Goal: Contribute content: Contribute content

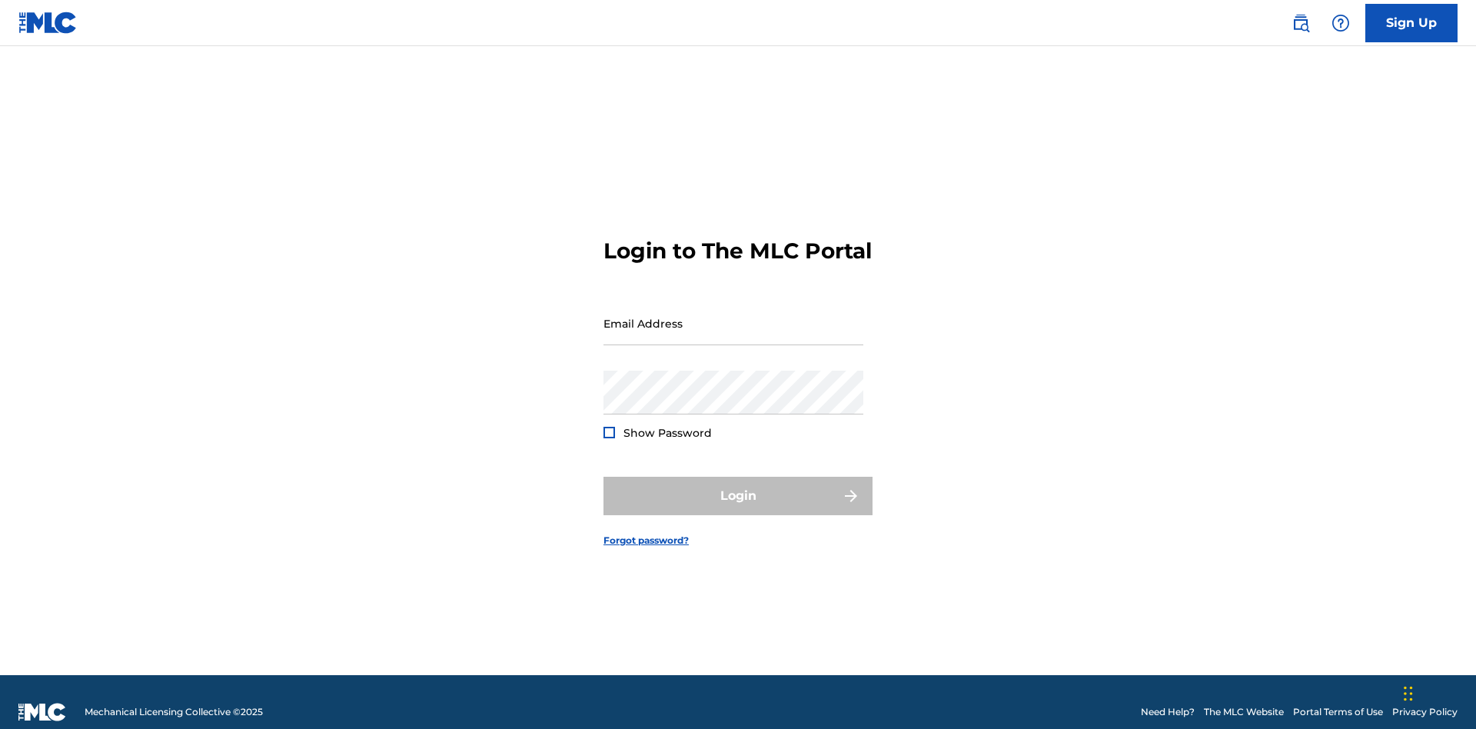
scroll to position [20, 0]
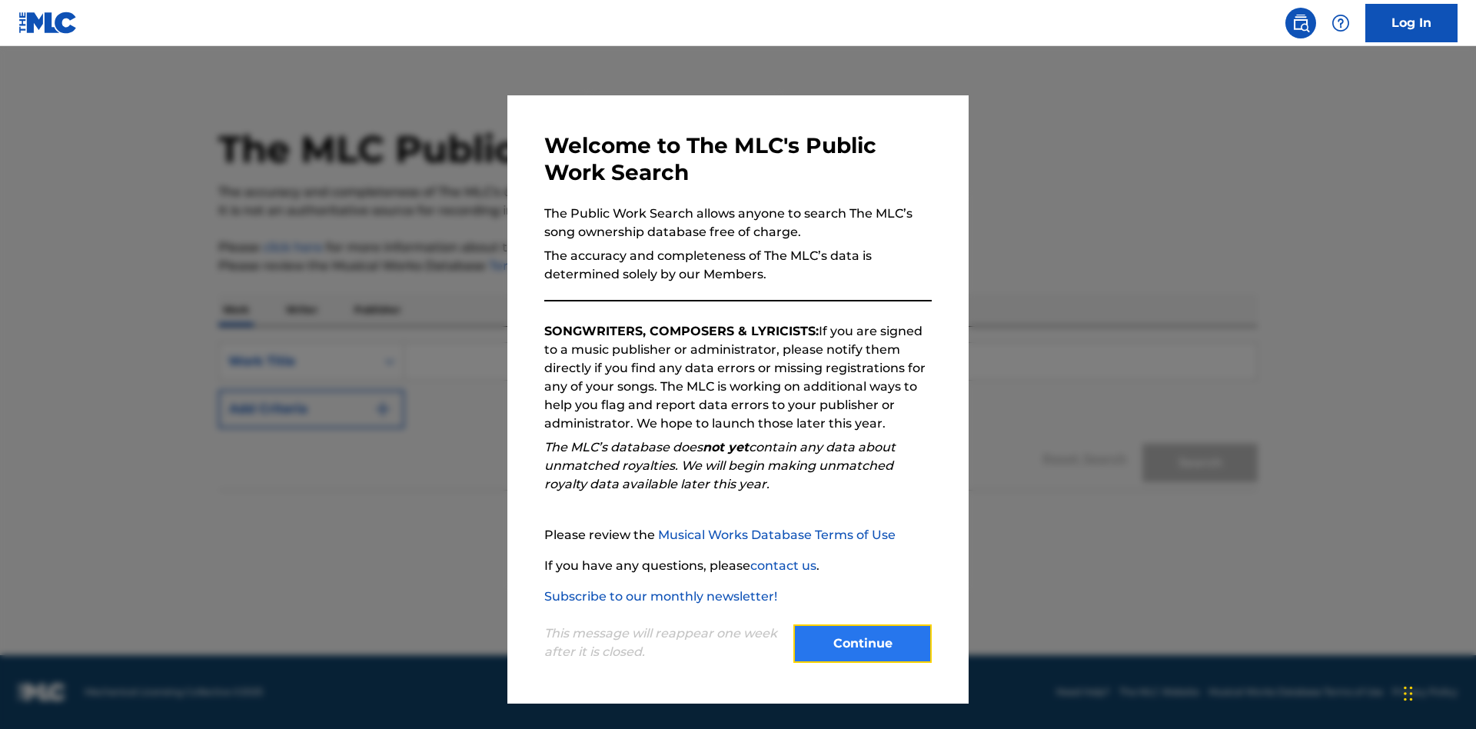
click at [862, 643] on button "Continue" at bounding box center [862, 643] width 138 height 38
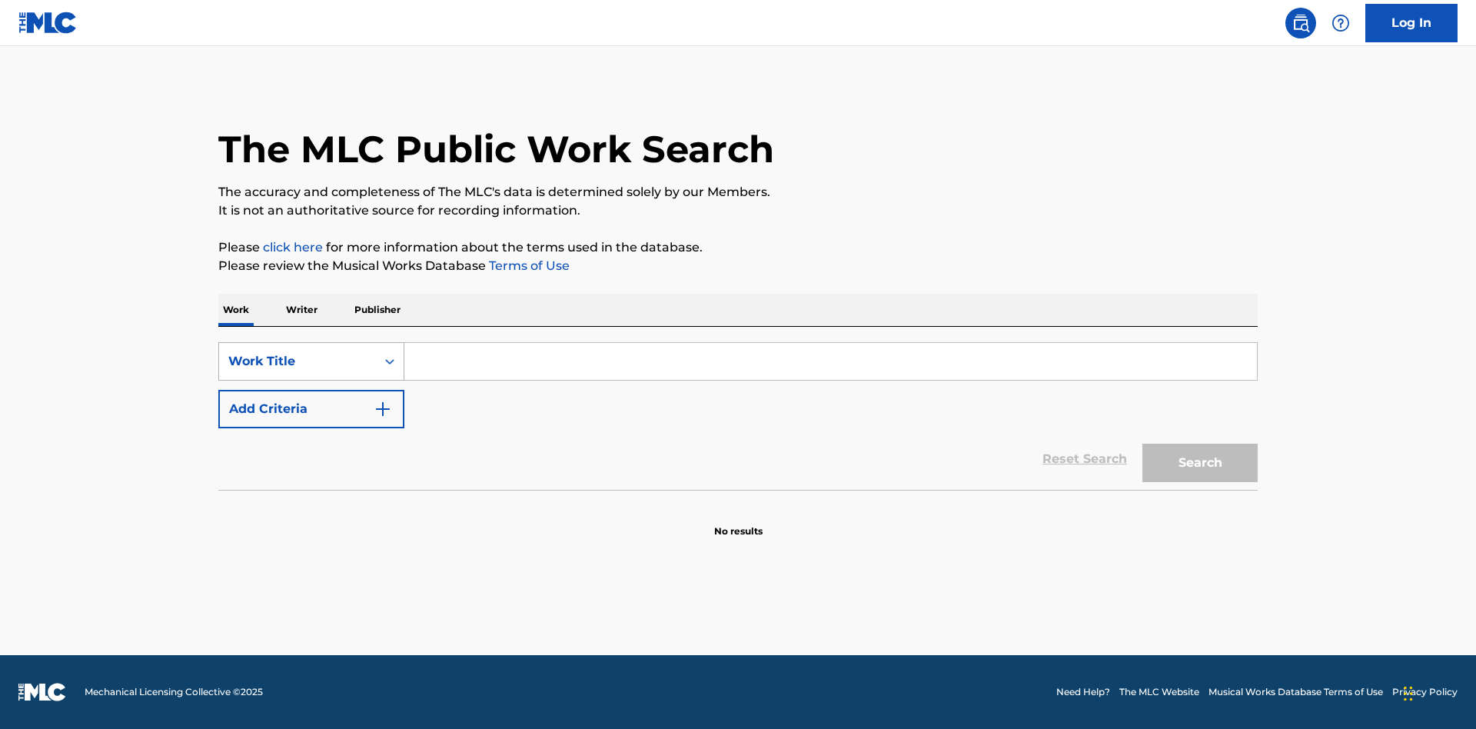
click at [297, 361] on div "Work Title" at bounding box center [297, 361] width 138 height 18
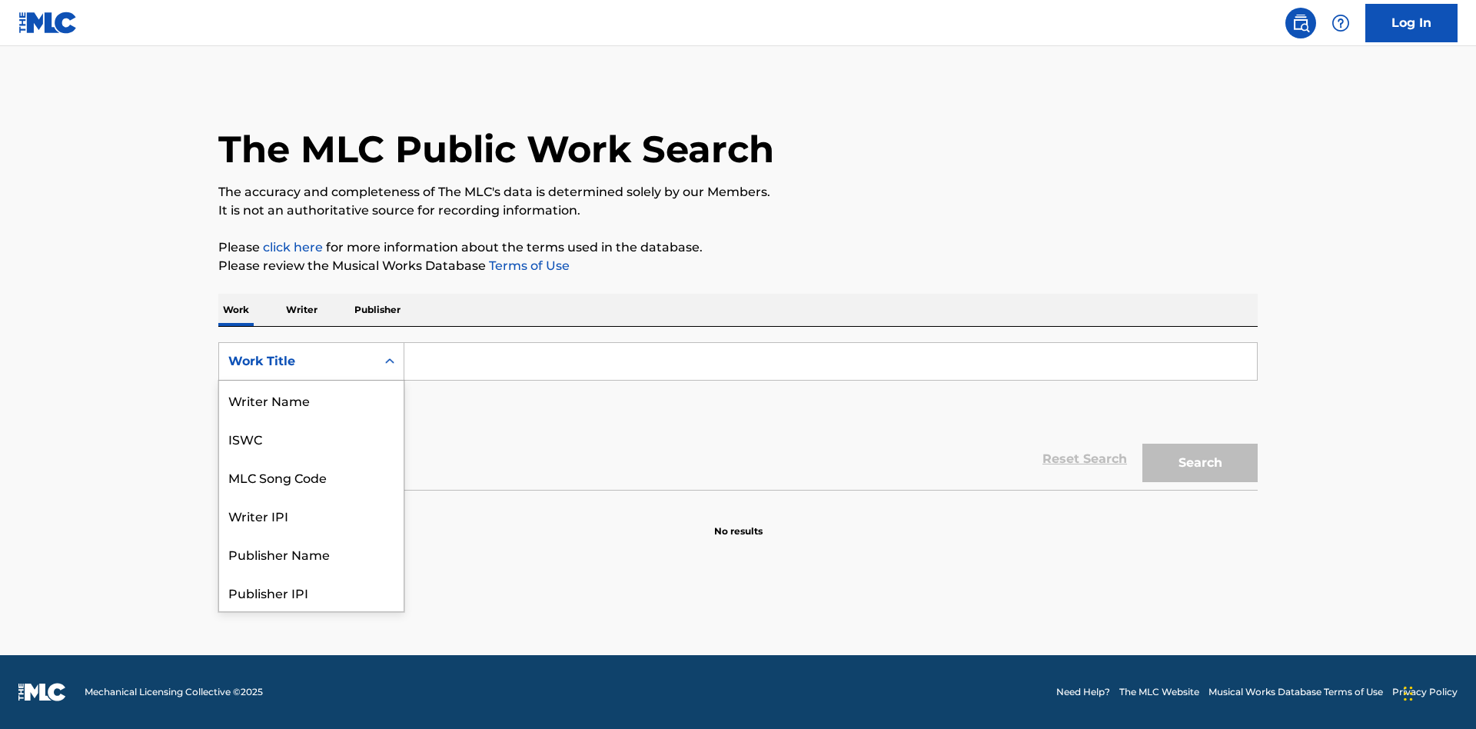
scroll to position [77, 0]
click at [311, 400] on div "MLC Song Code" at bounding box center [311, 399] width 184 height 38
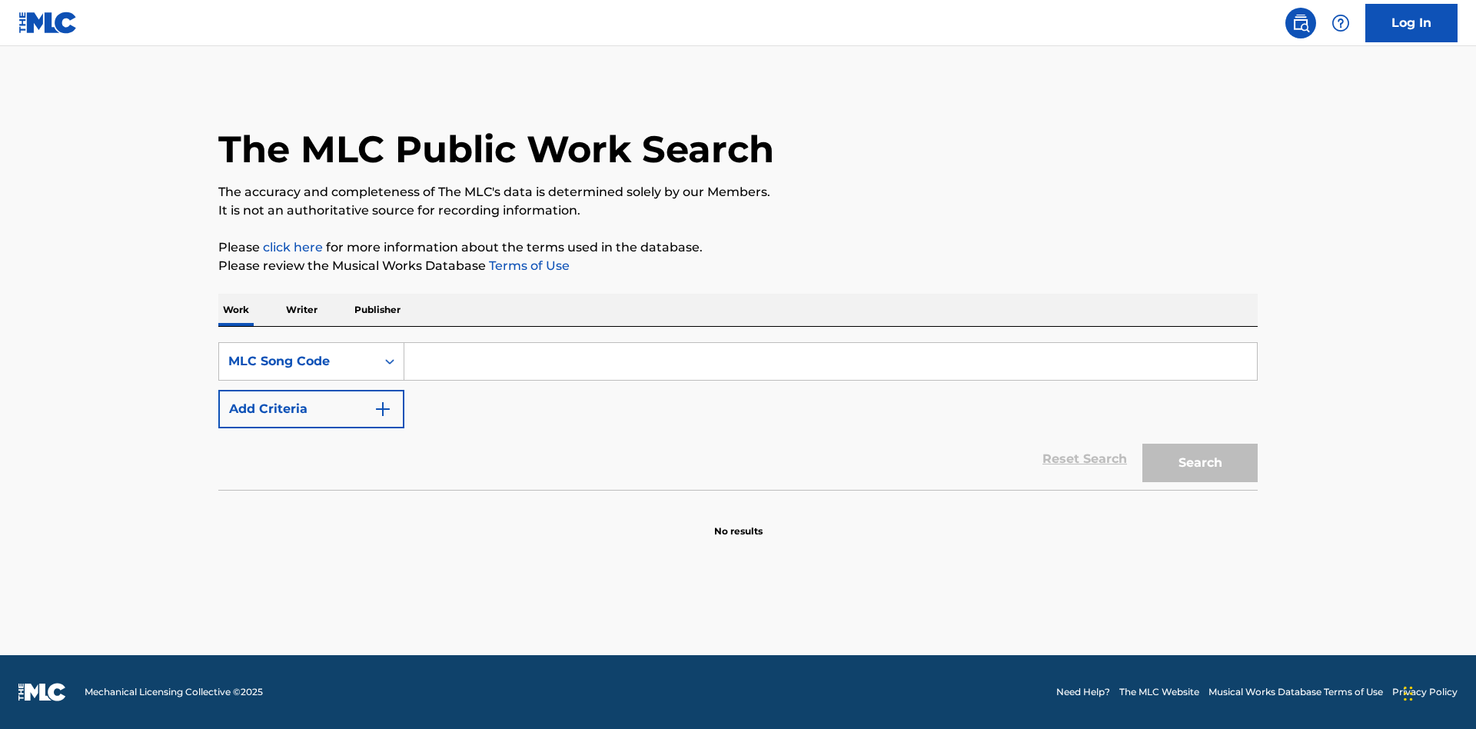
click at [830, 361] on input "Search Form" at bounding box center [830, 361] width 852 height 37
type input "MV82XX"
click at [1200, 463] on button "Search" at bounding box center [1199, 462] width 115 height 38
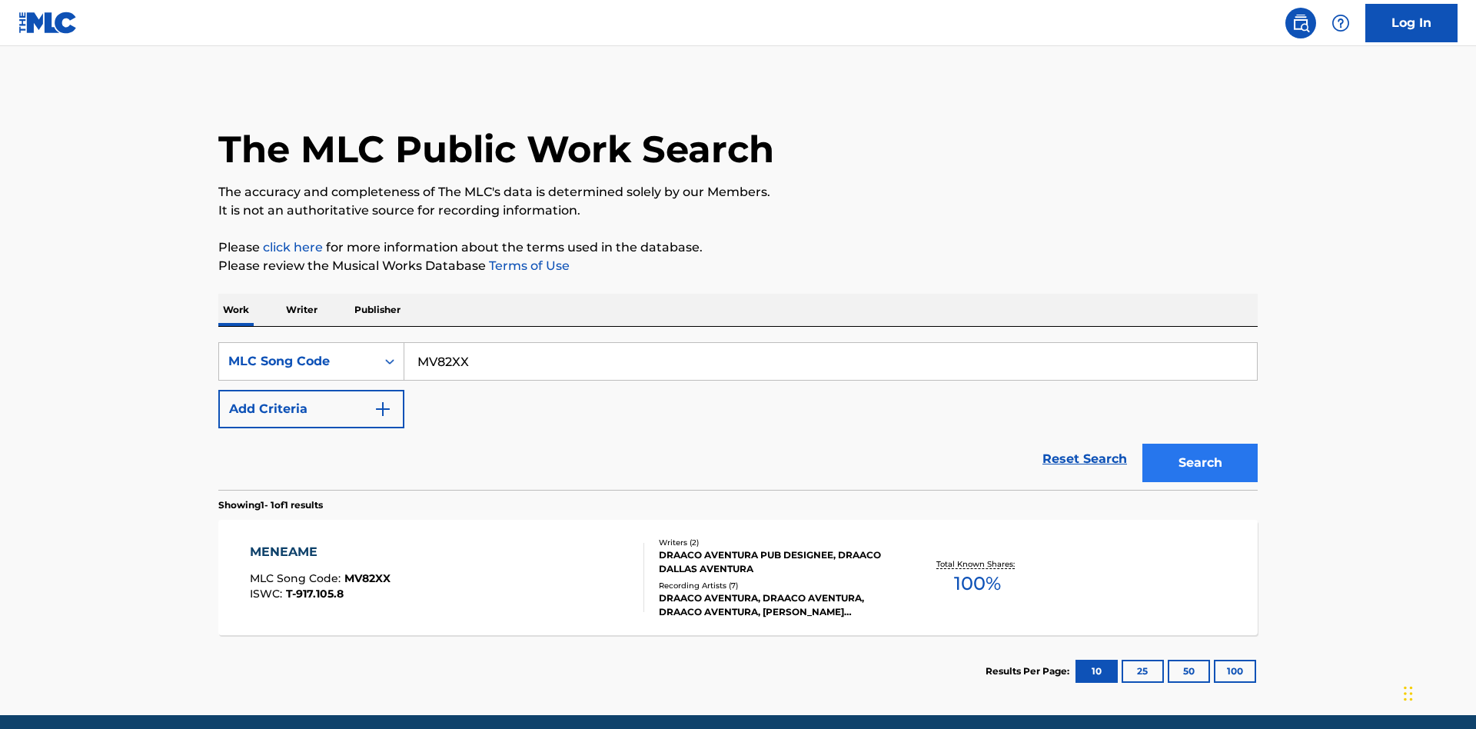
scroll to position [60, 0]
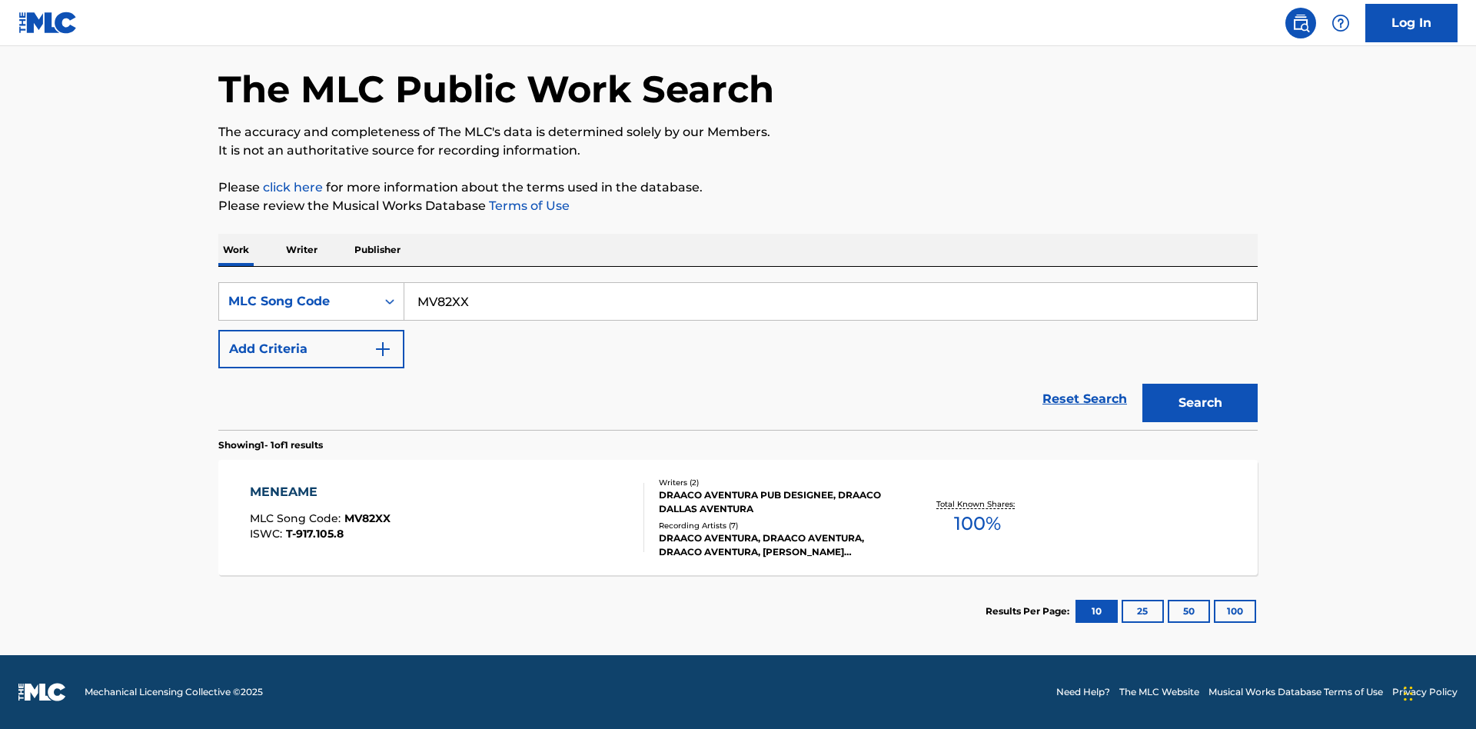
click at [738, 517] on div "Writers ( 2 ) DRAACO AVENTURA PUB DESIGNEE, DRAACO DALLAS AVENTURA Recording Ar…" at bounding box center [767, 517] width 247 height 82
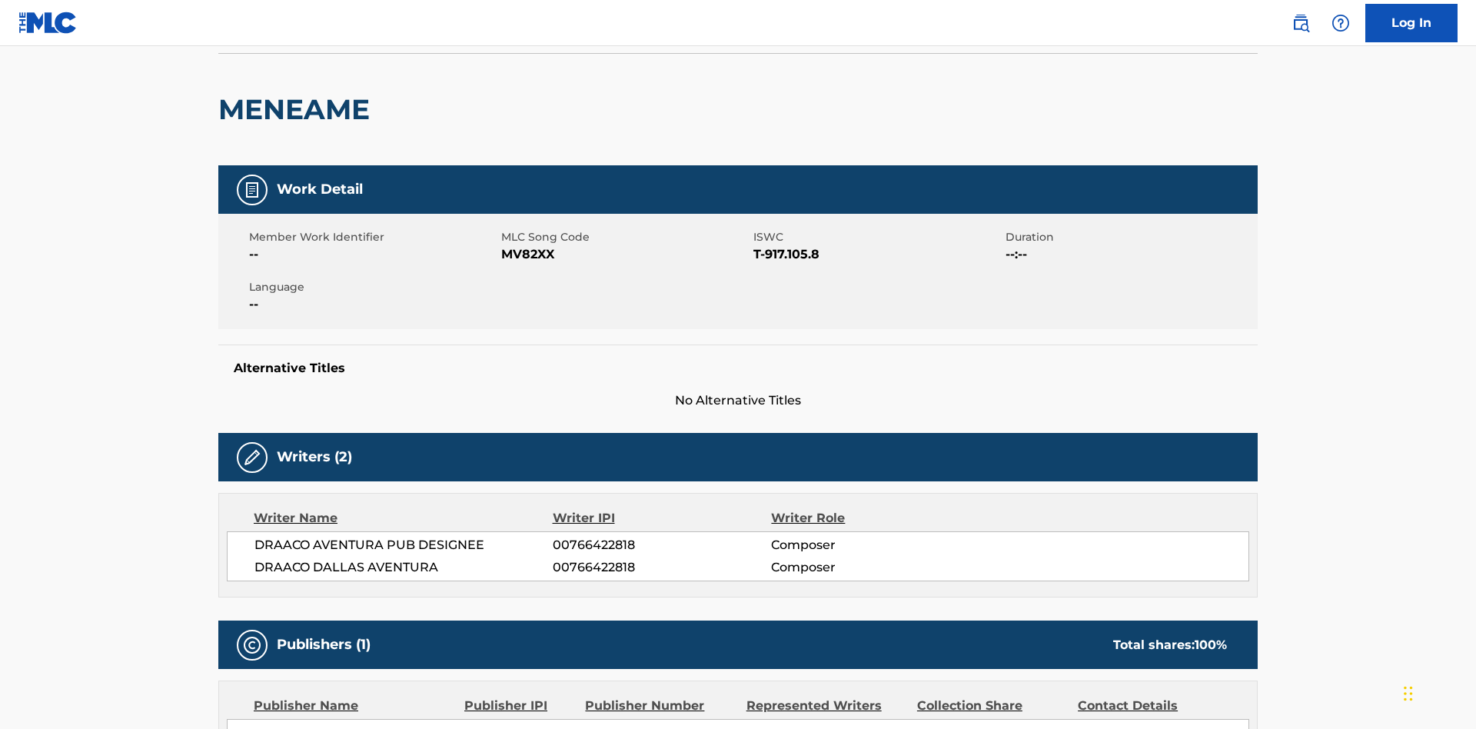
scroll to position [12, 0]
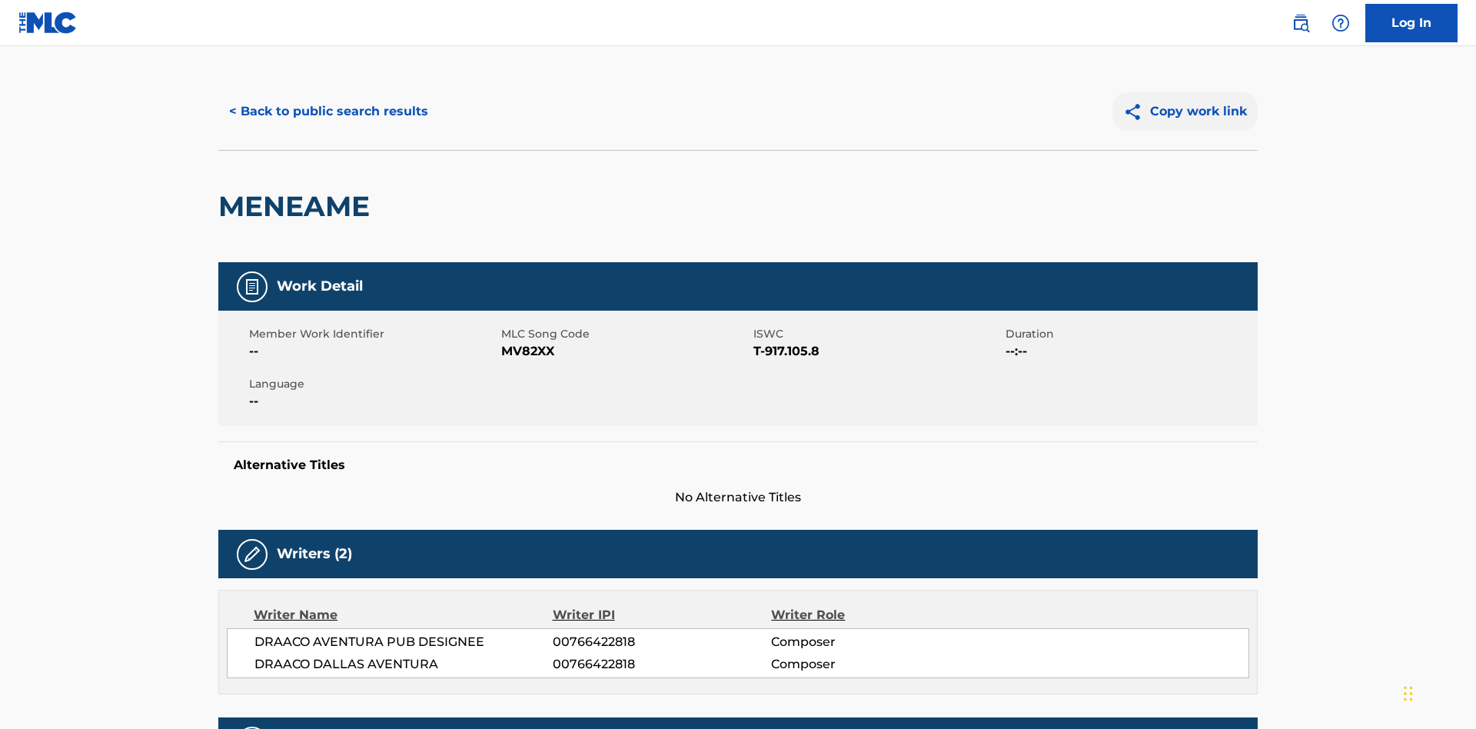
click at [1185, 111] on button "Copy work link" at bounding box center [1184, 111] width 145 height 38
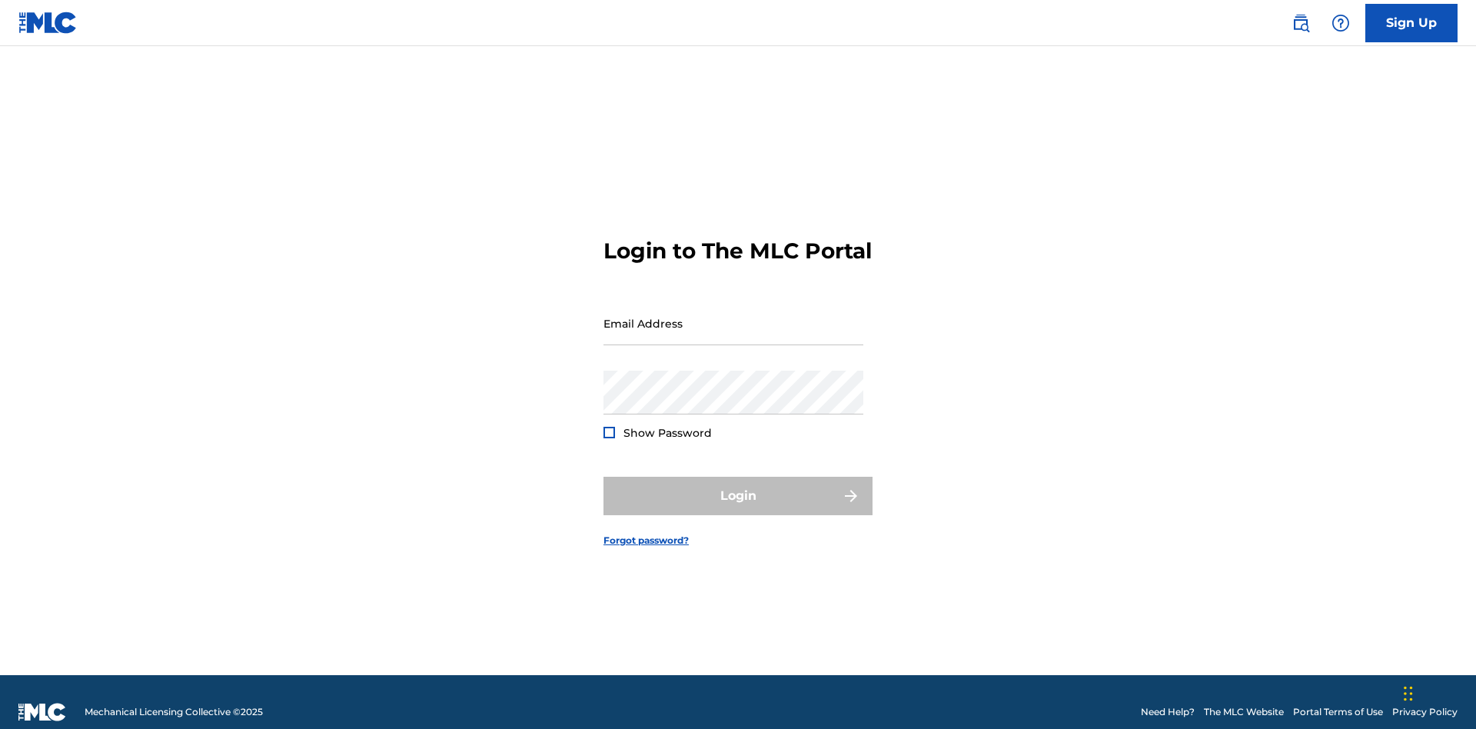
scroll to position [20, 0]
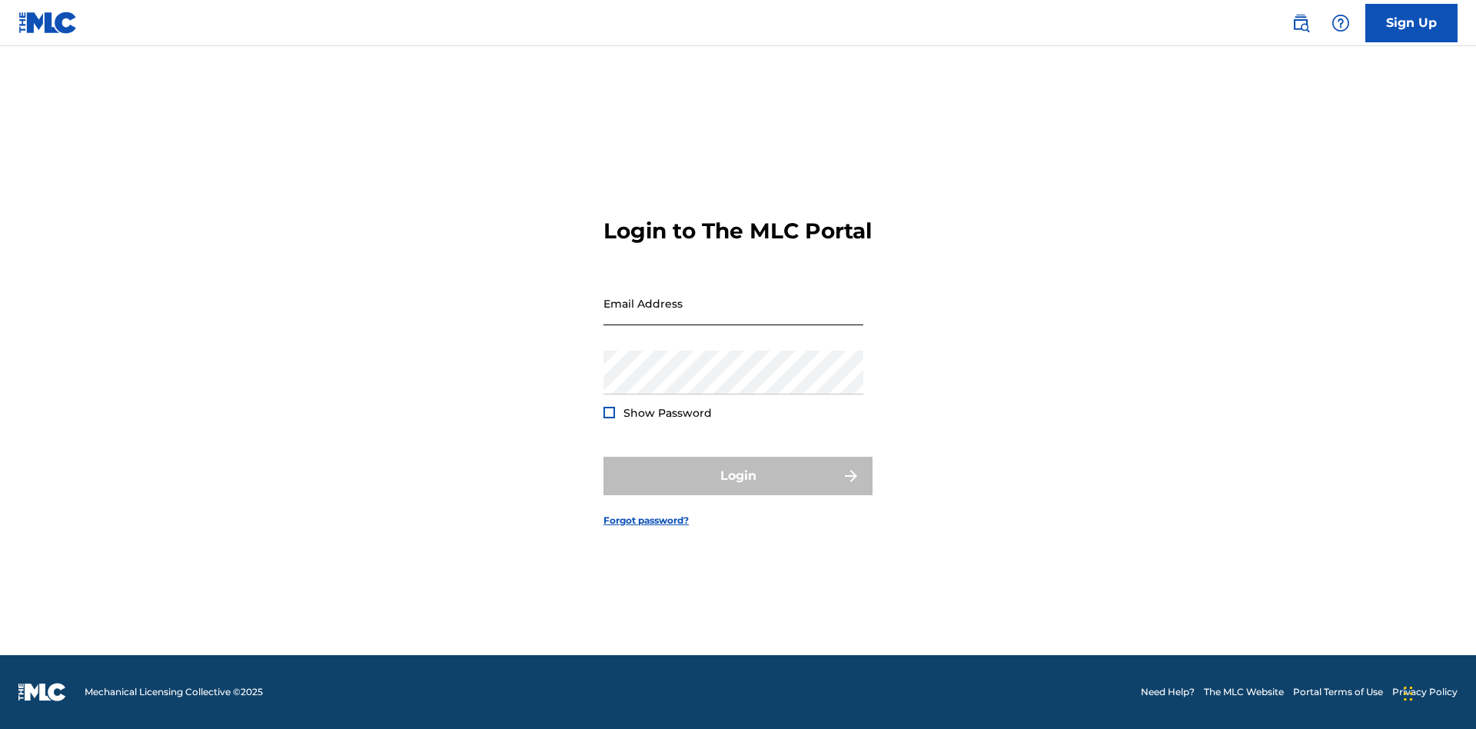
click at [733, 316] on input "Email Address" at bounding box center [733, 303] width 260 height 44
type input "Duke.McTesterson@gmail.com"
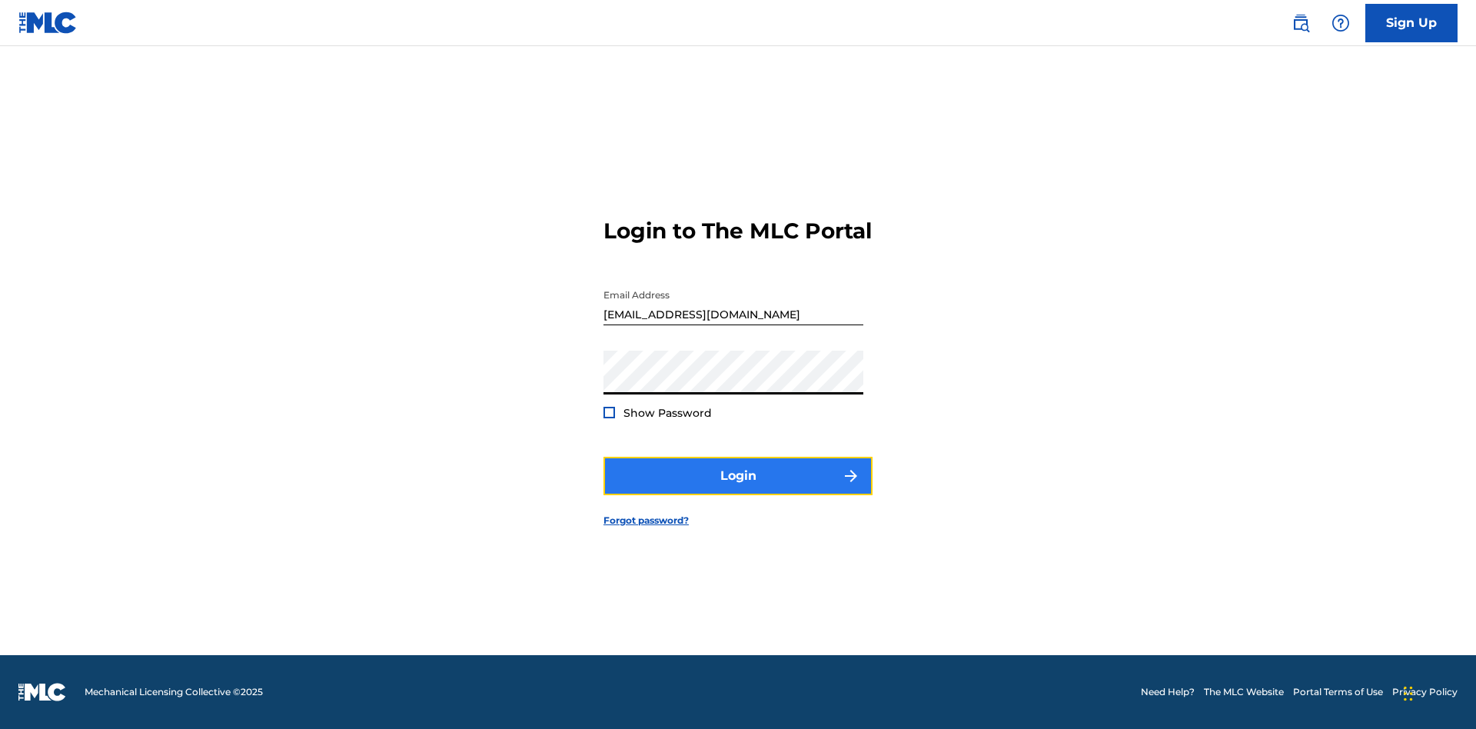
click at [738, 489] on button "Login" at bounding box center [737, 475] width 269 height 38
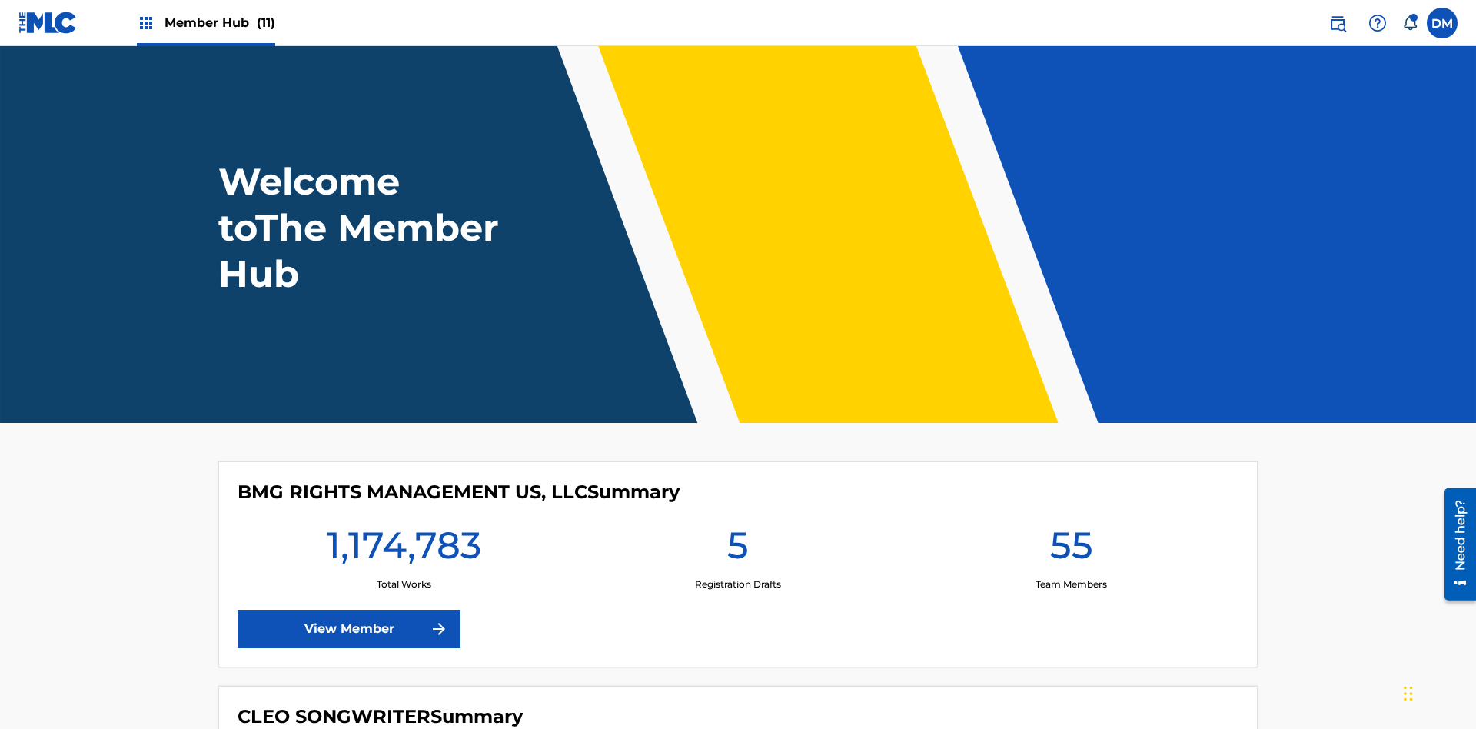
click at [219, 22] on span "Member Hub (11)" at bounding box center [219, 23] width 111 height 18
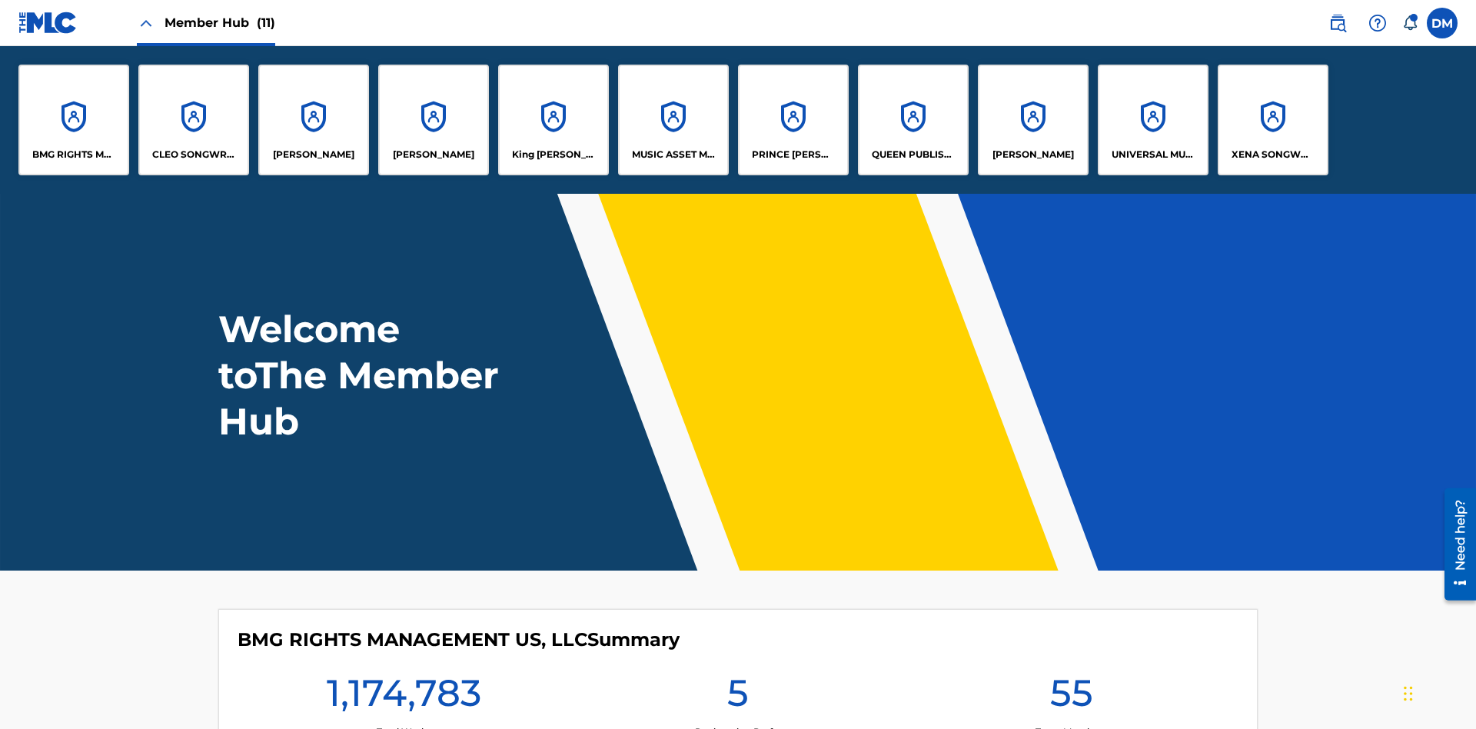
scroll to position [55, 0]
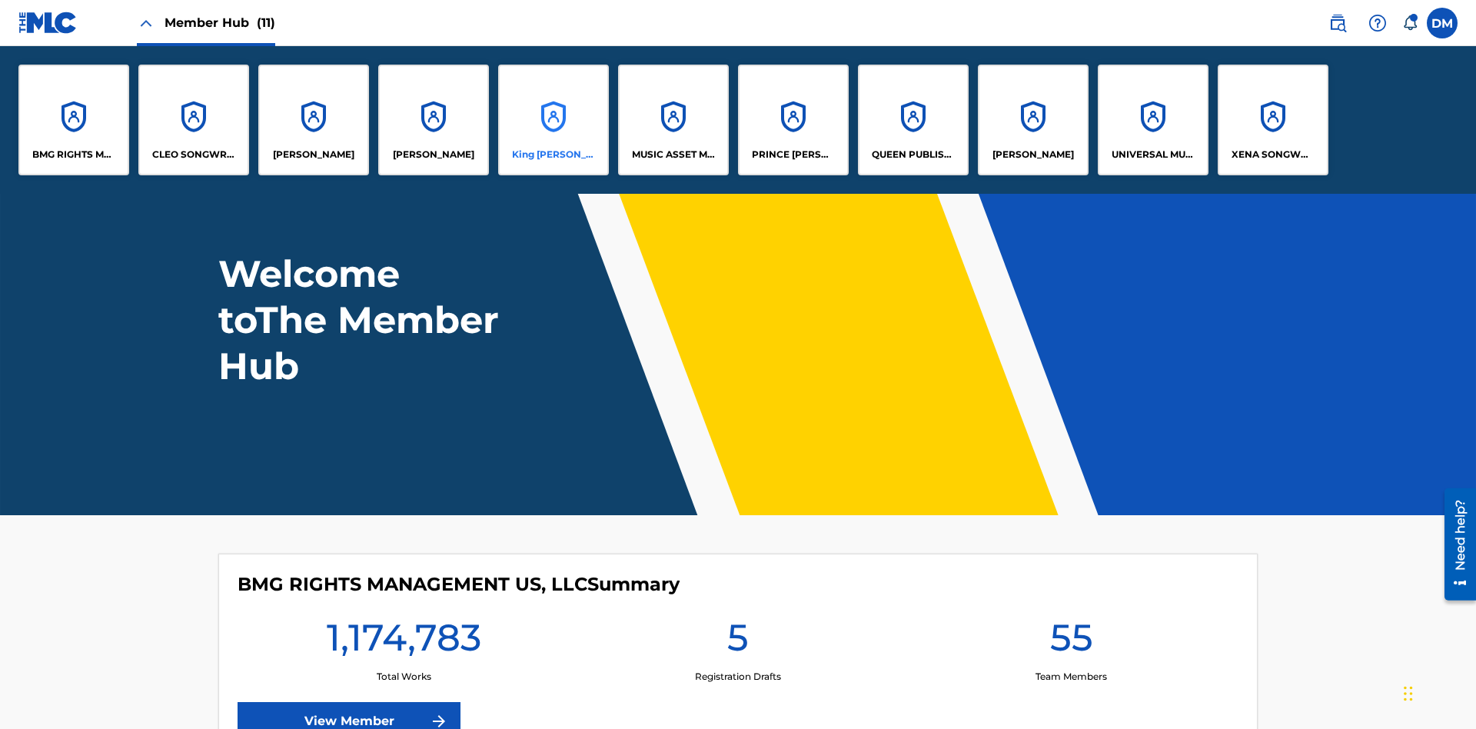
click at [553, 154] on p "King McTesterson" at bounding box center [554, 155] width 84 height 14
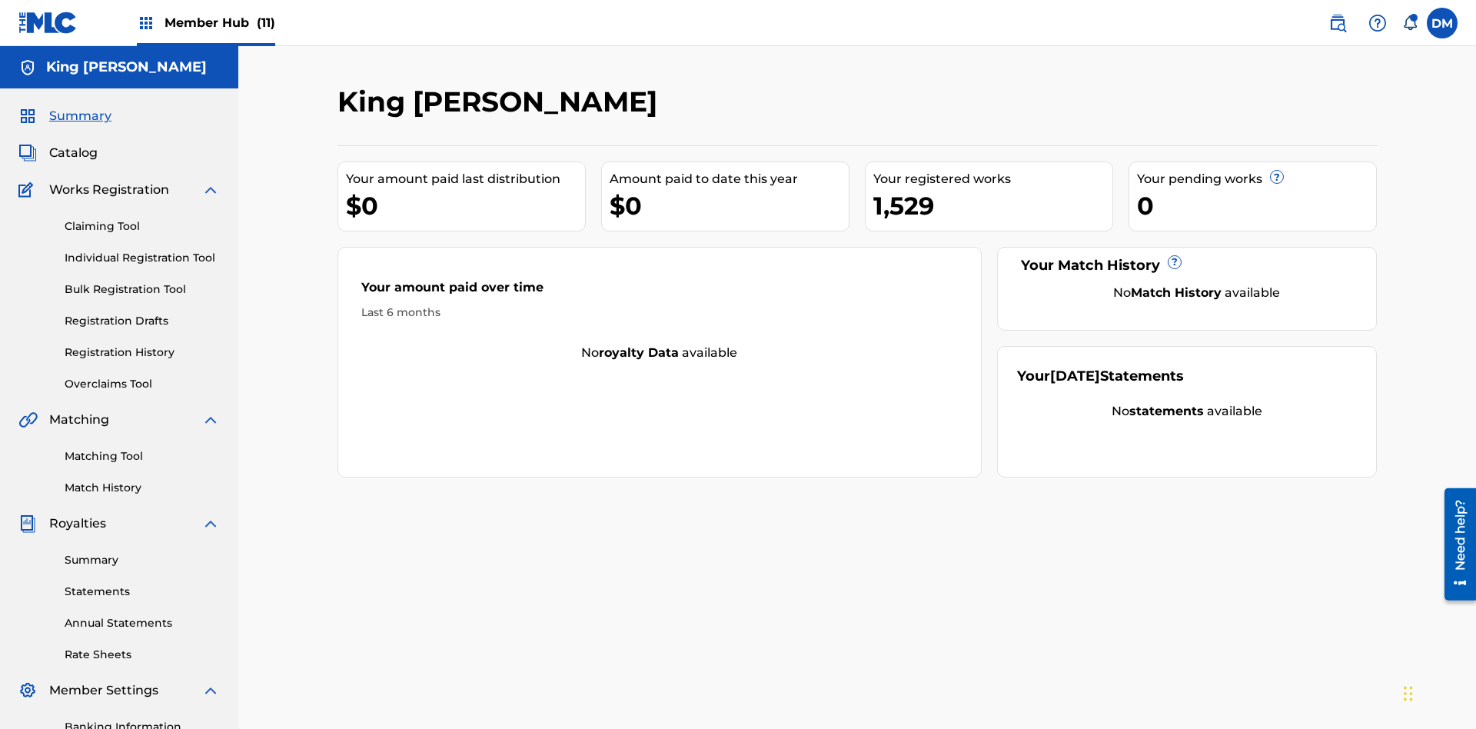
scroll to position [158, 0]
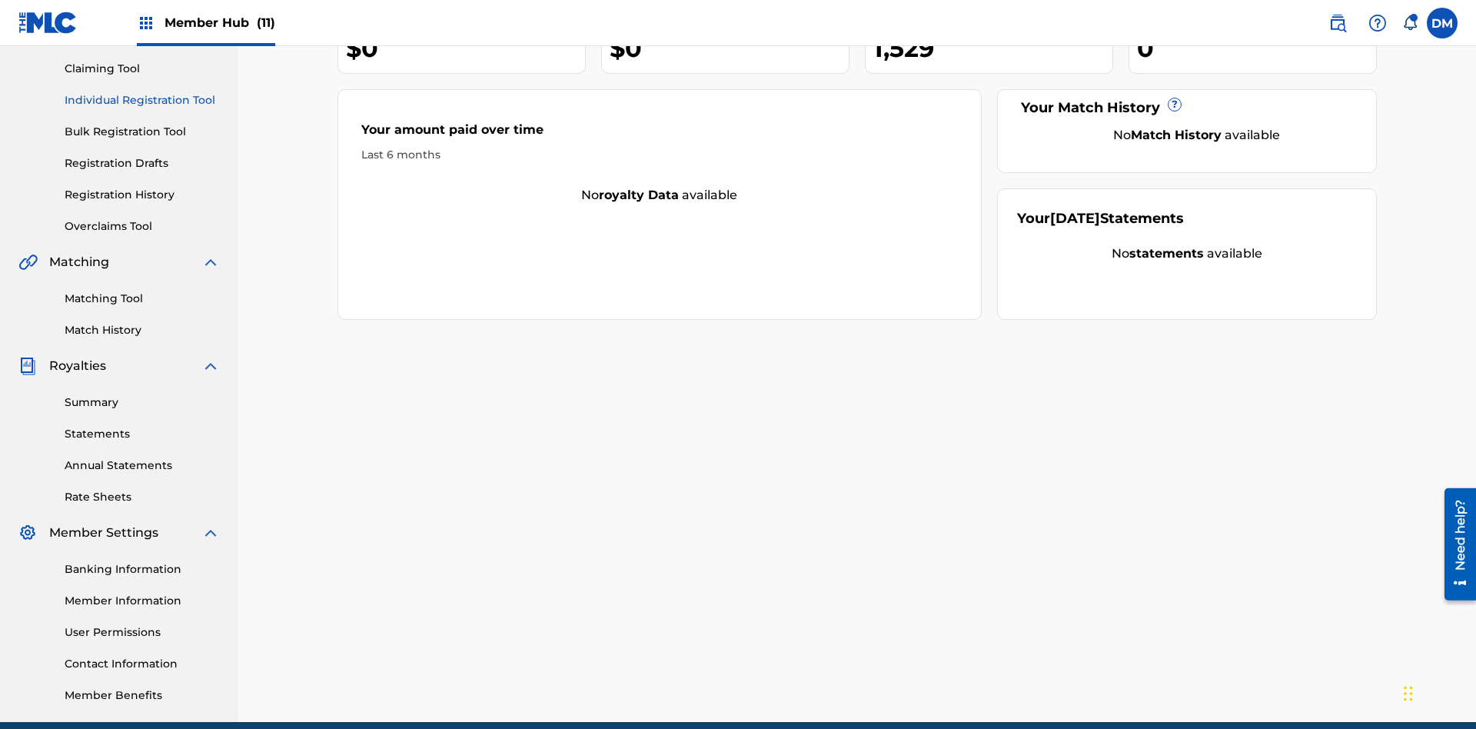
click at [142, 100] on link "Individual Registration Tool" at bounding box center [142, 100] width 155 height 16
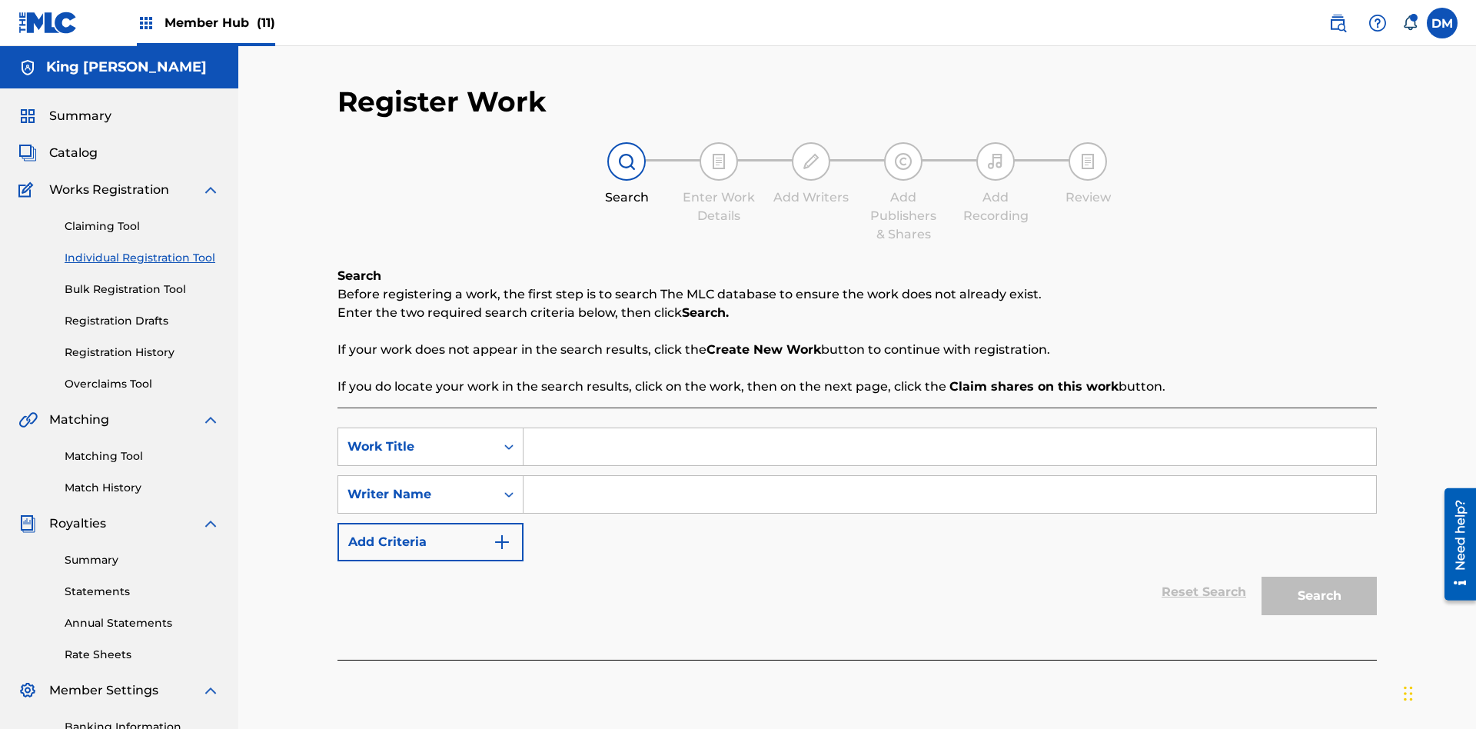
scroll to position [224, 0]
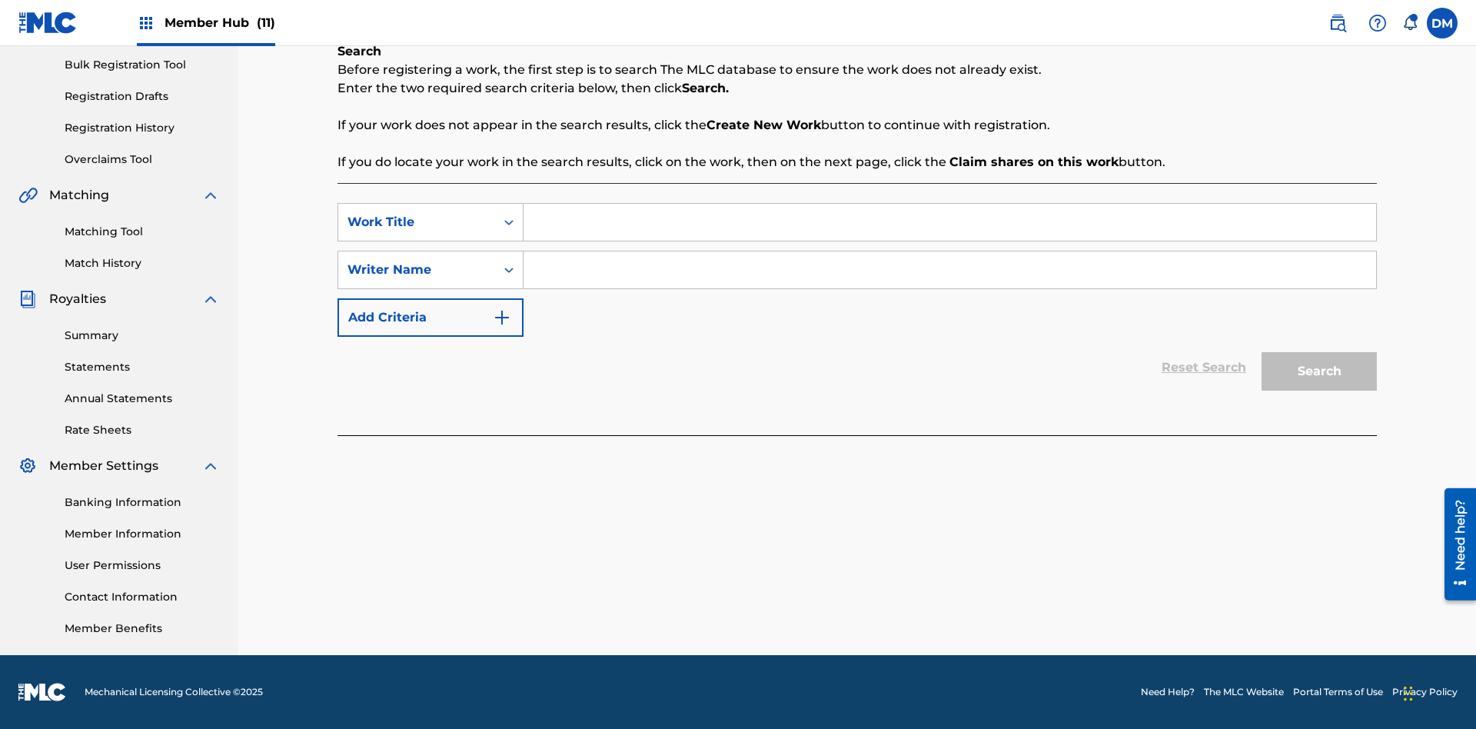
click at [949, 222] on input "Search Form" at bounding box center [949, 222] width 852 height 37
type input "Test"
click at [949, 270] on input "Search Form" at bounding box center [949, 269] width 852 height 37
type input "Test"
click at [1319, 371] on button "Search" at bounding box center [1318, 371] width 115 height 38
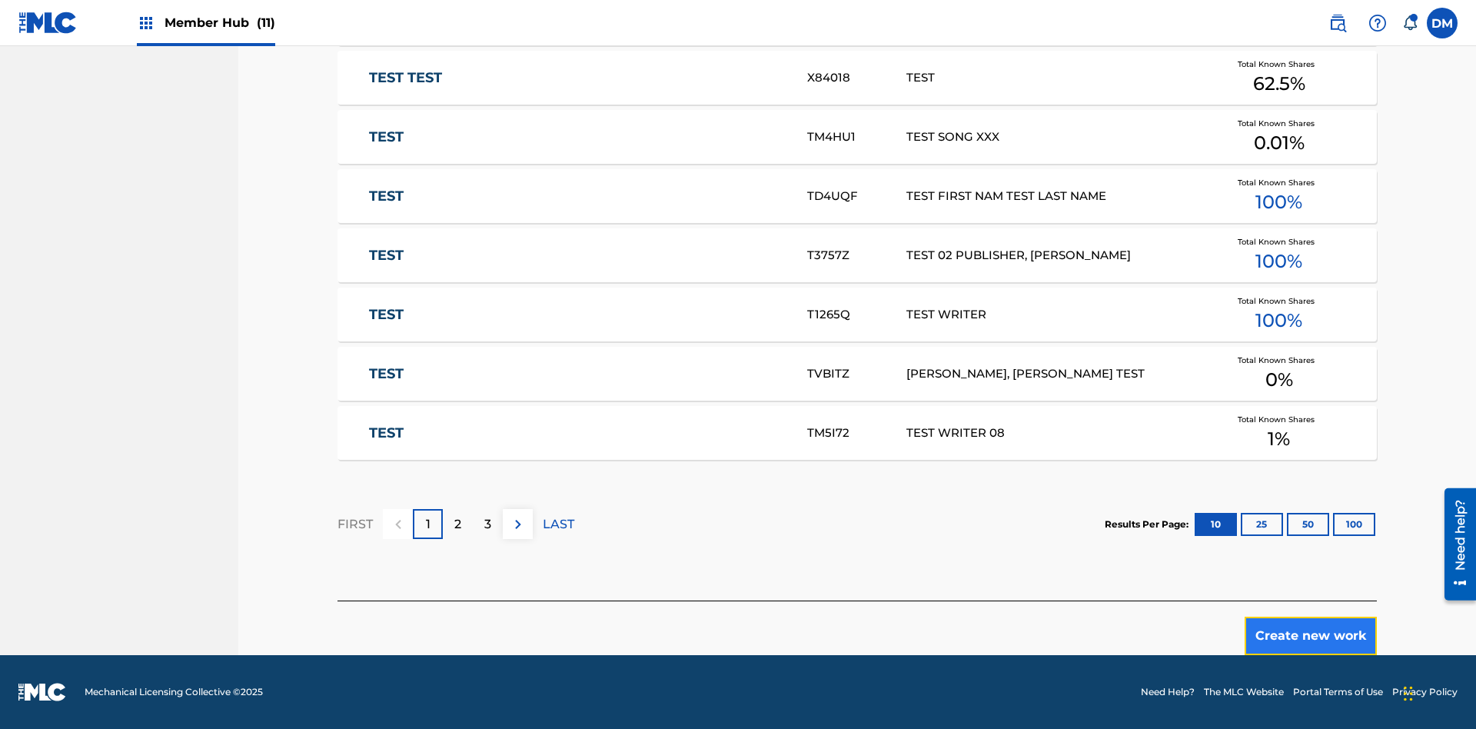
click at [1310, 636] on button "Create new work" at bounding box center [1310, 635] width 132 height 38
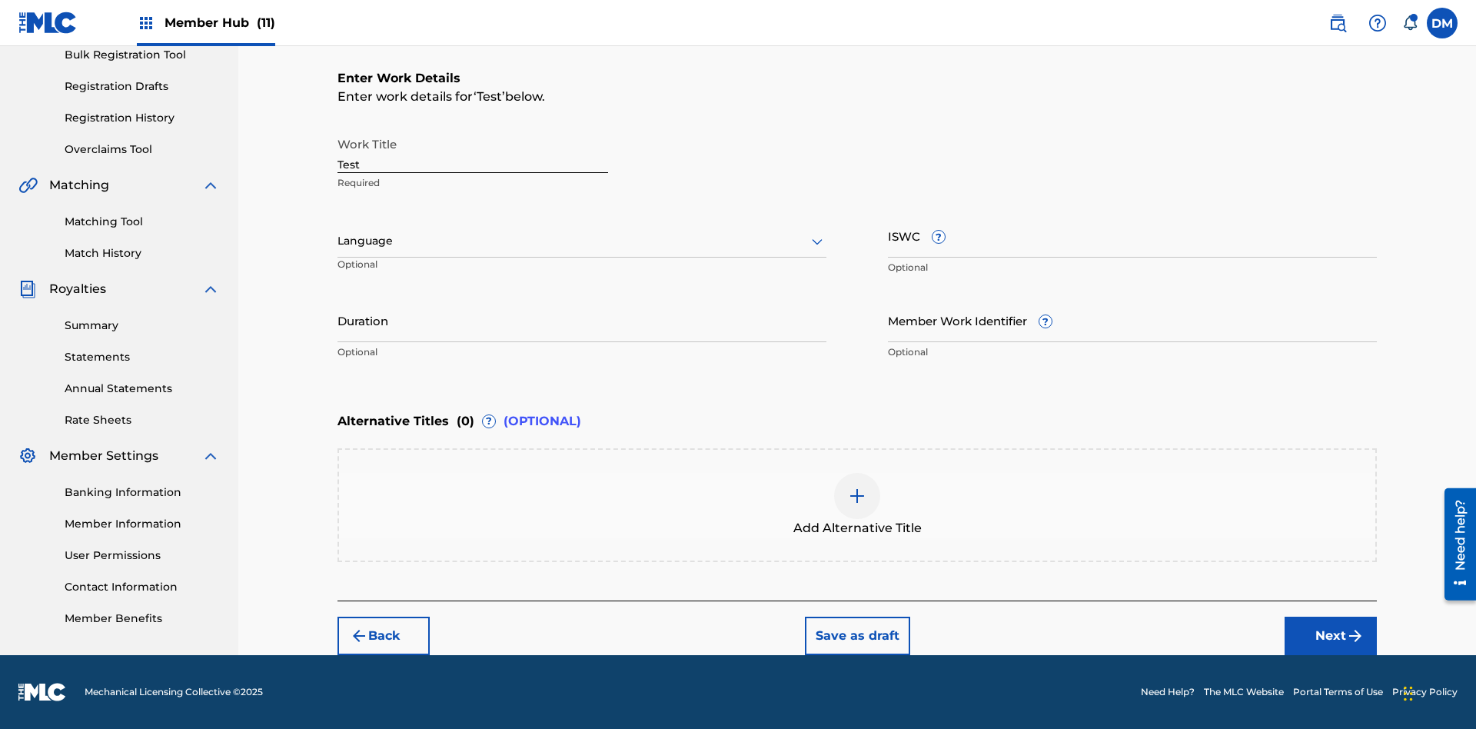
click at [473, 151] on input "Test" at bounding box center [472, 151] width 271 height 44
paste input "https://qa-portal.themlc-test.com/catalog/work/817070259"
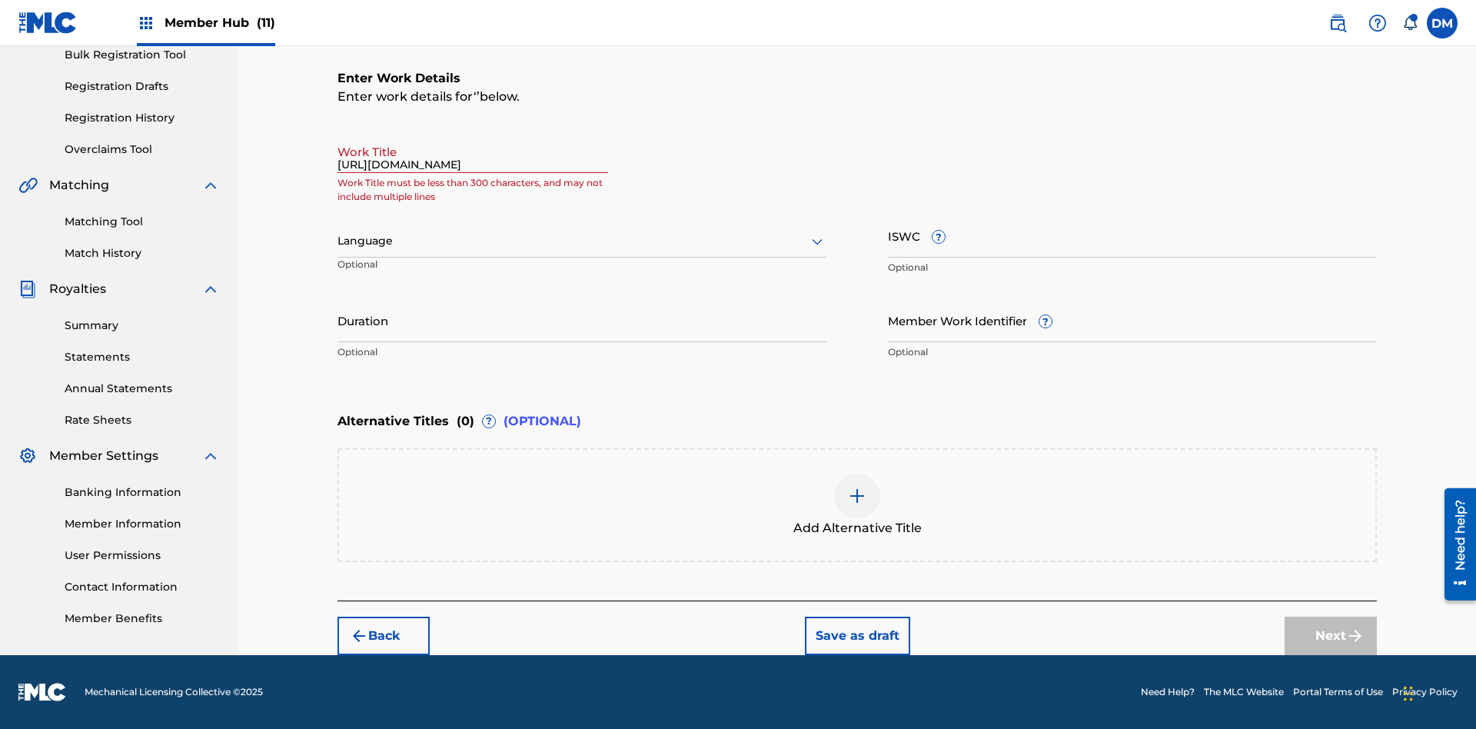
scroll to position [0, 45]
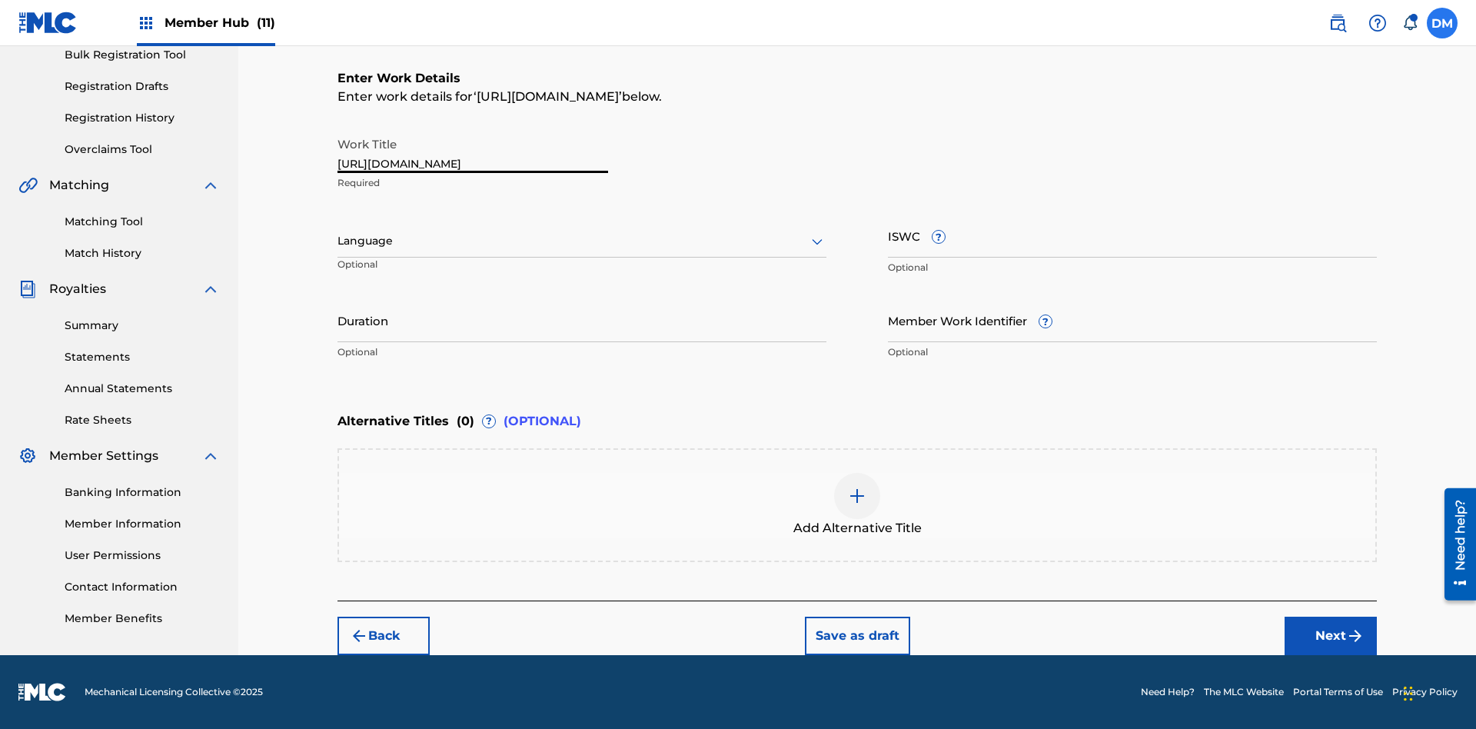
type input "https://qa-portal.themlc-test.com/catalog/work/817070259"
click at [1442, 22] on label at bounding box center [1441, 23] width 31 height 31
click at [1442, 23] on input "DM Duke McTesterson duke.mctesterson@gmail.com Notification Preferences Profile…" at bounding box center [1442, 23] width 0 height 0
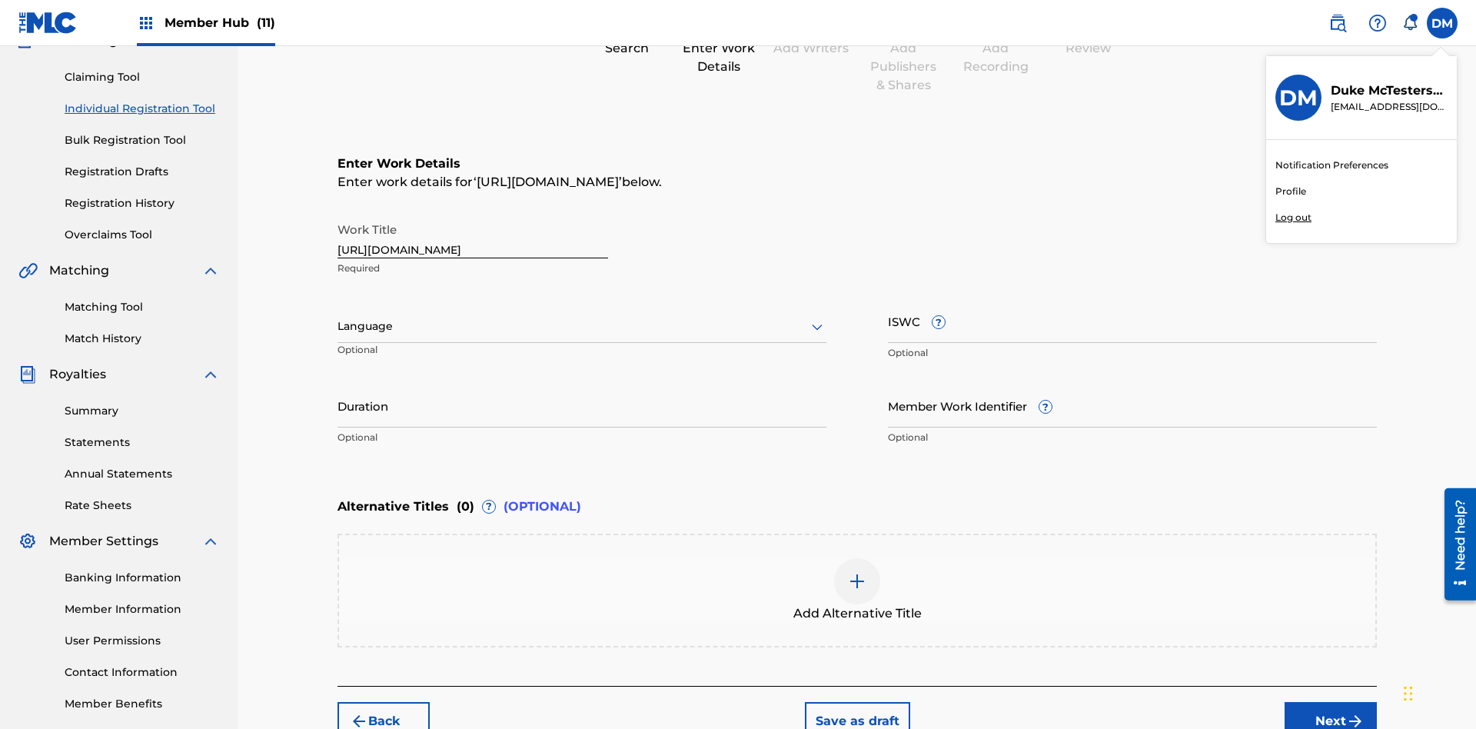
scroll to position [234, 0]
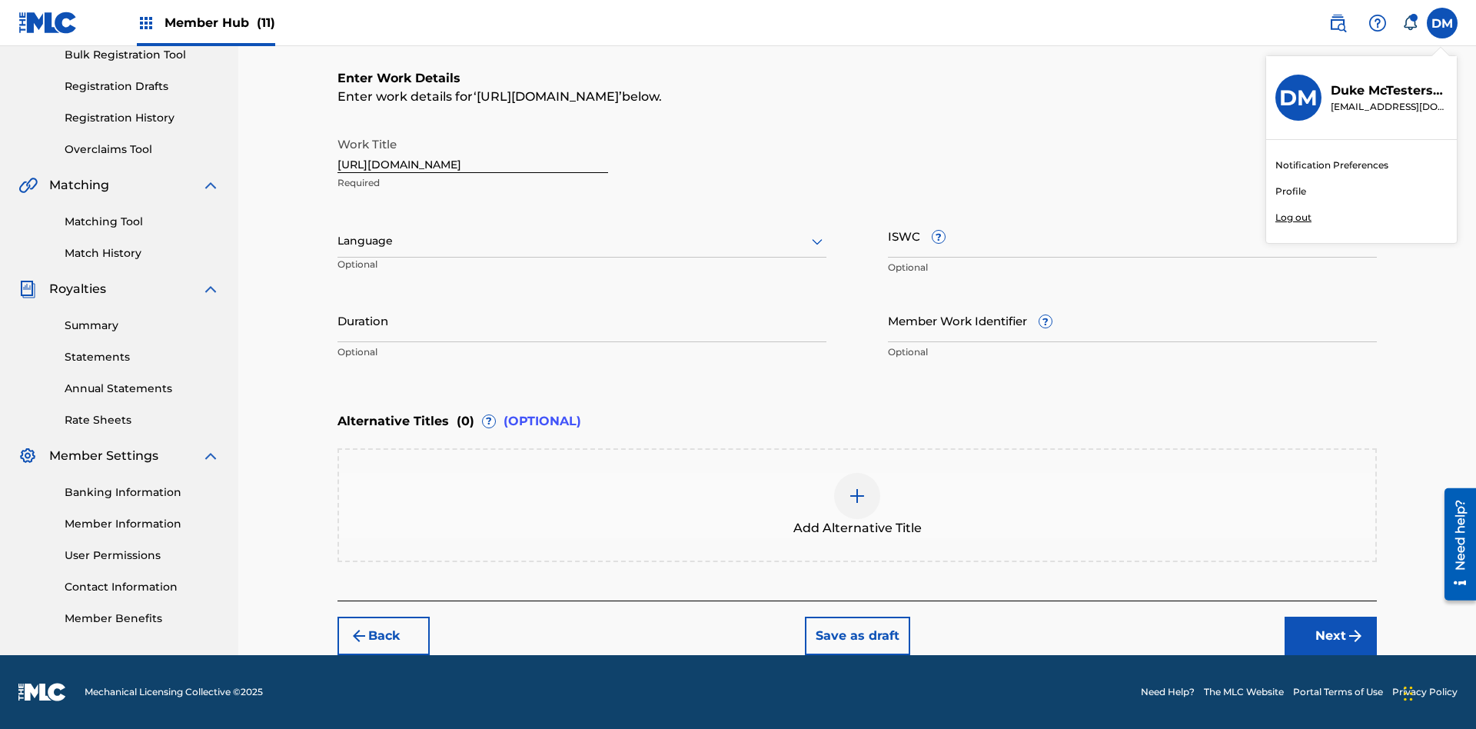
click at [1293, 217] on p "Log out" at bounding box center [1293, 218] width 36 height 14
click at [1442, 23] on input "DM Duke McTesterson duke.mctesterson@gmail.com Notification Preferences Profile…" at bounding box center [1442, 23] width 0 height 0
